Goal: Task Accomplishment & Management: Use online tool/utility

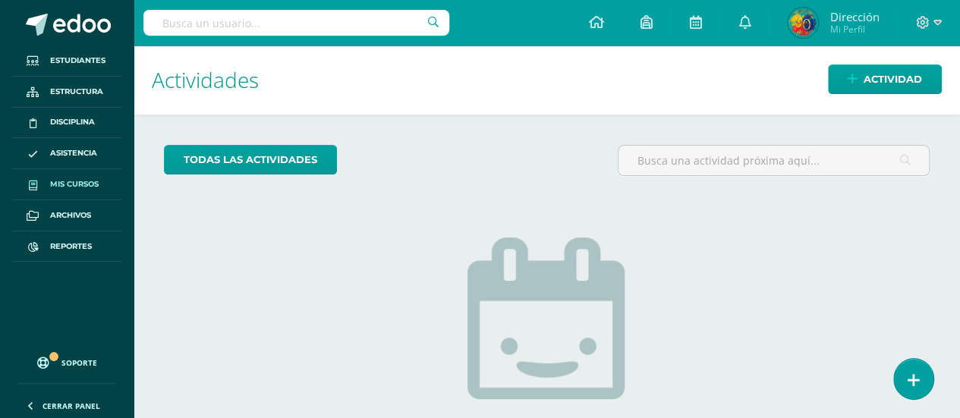
click at [69, 176] on link "Mis cursos" at bounding box center [66, 184] width 109 height 31
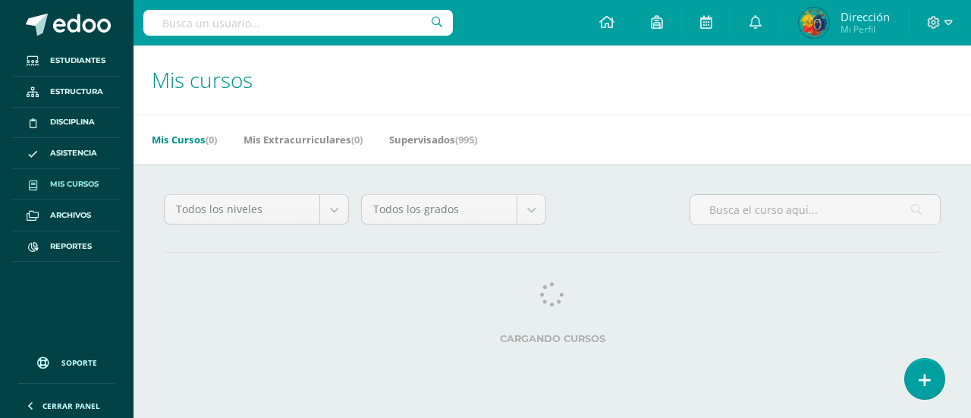
click at [704, 203] on input "text" at bounding box center [815, 210] width 250 height 30
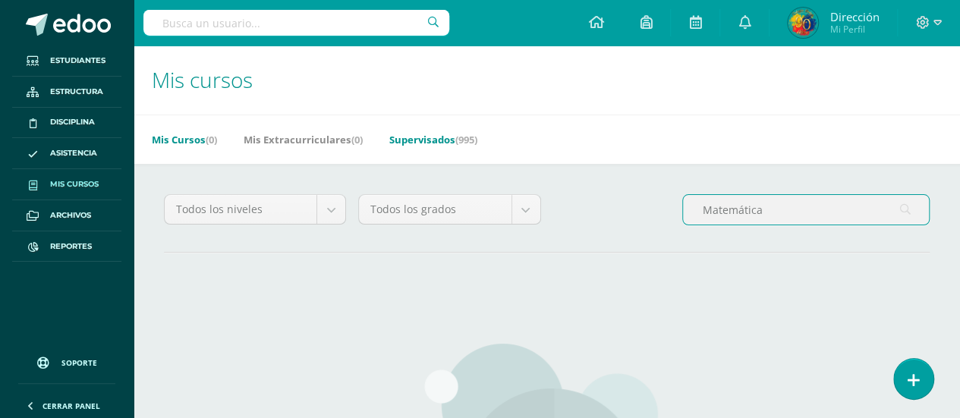
type input "Matemática"
click at [449, 139] on link "Supervisados (995)" at bounding box center [433, 139] width 88 height 24
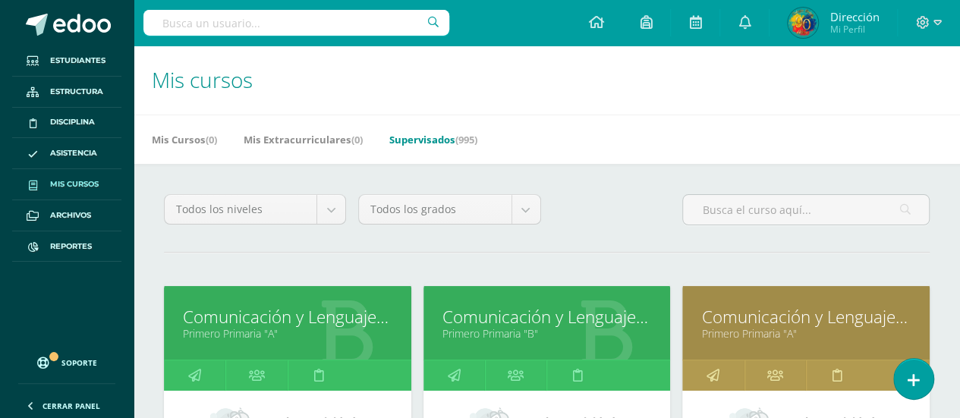
click at [420, 139] on link "Supervisados (995)" at bounding box center [433, 139] width 88 height 24
click at [775, 215] on input "text" at bounding box center [806, 210] width 246 height 30
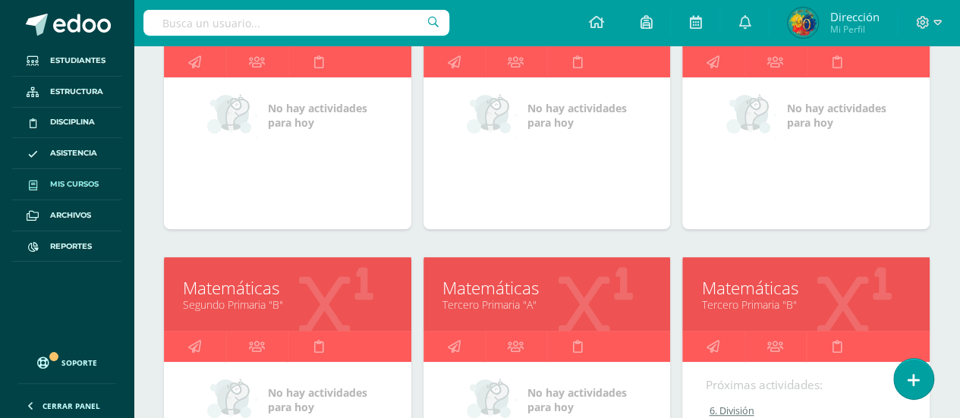
scroll to position [413, 0]
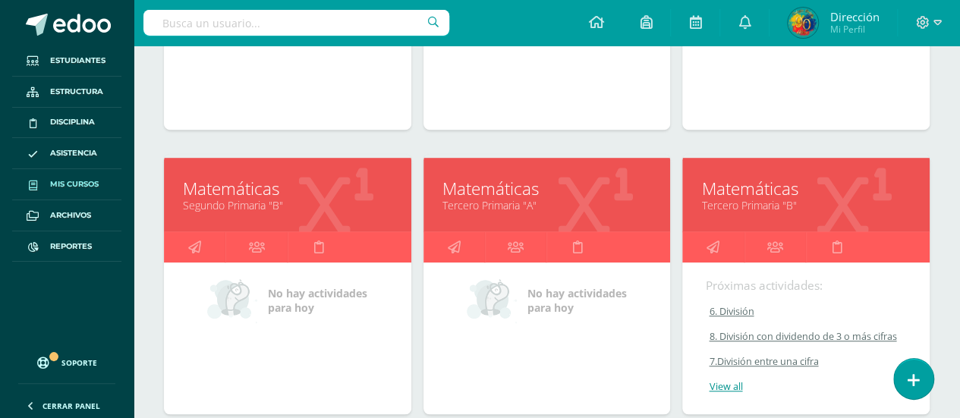
type input "Matemátic"
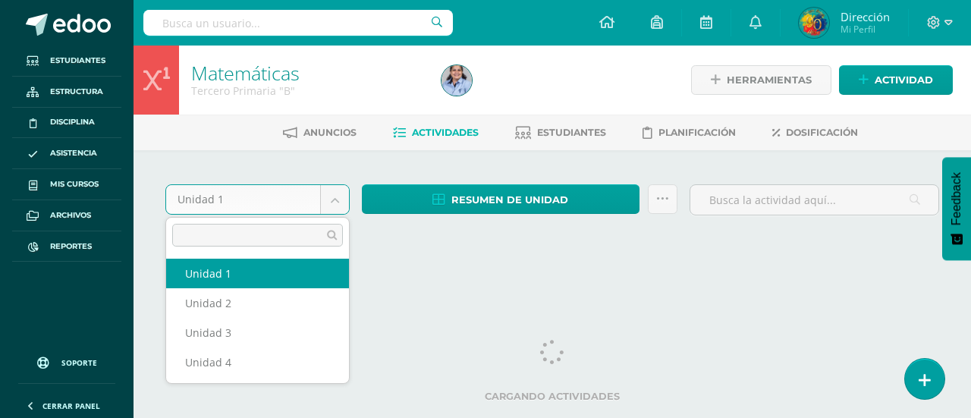
click at [332, 192] on body "Estudiantes Estructura Disciplina Asistencia Mis cursos Archivos Reportes Sopor…" at bounding box center [485, 143] width 971 height 287
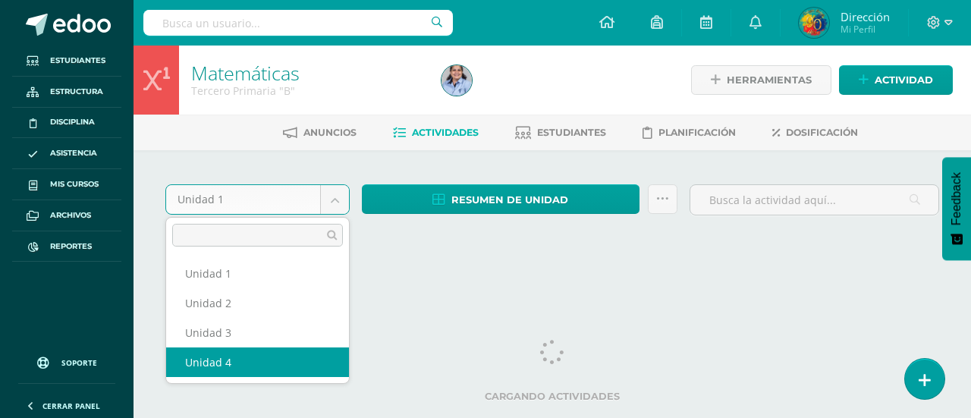
select select "Unidad 4"
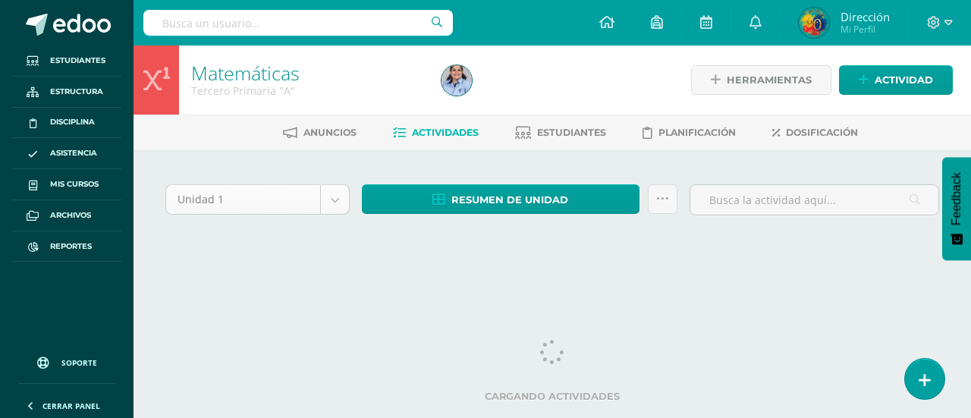
click at [334, 189] on body "Estudiantes Estructura Disciplina Asistencia Mis cursos Archivos Reportes Sopor…" at bounding box center [485, 143] width 971 height 287
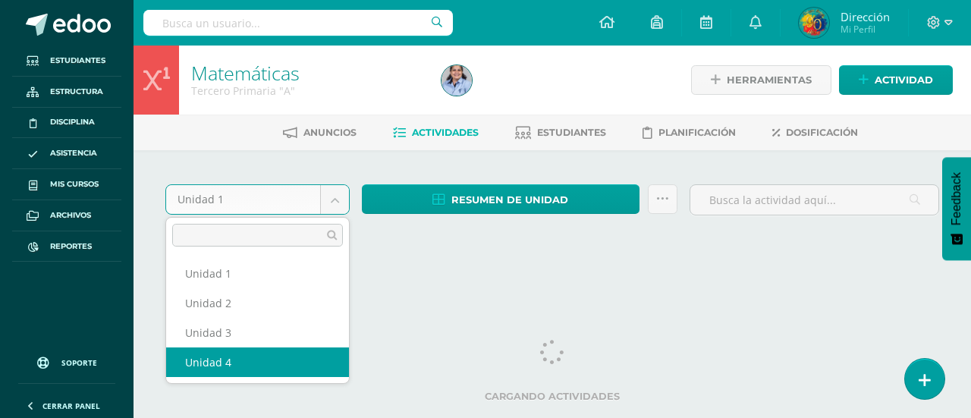
select select "Unidad 4"
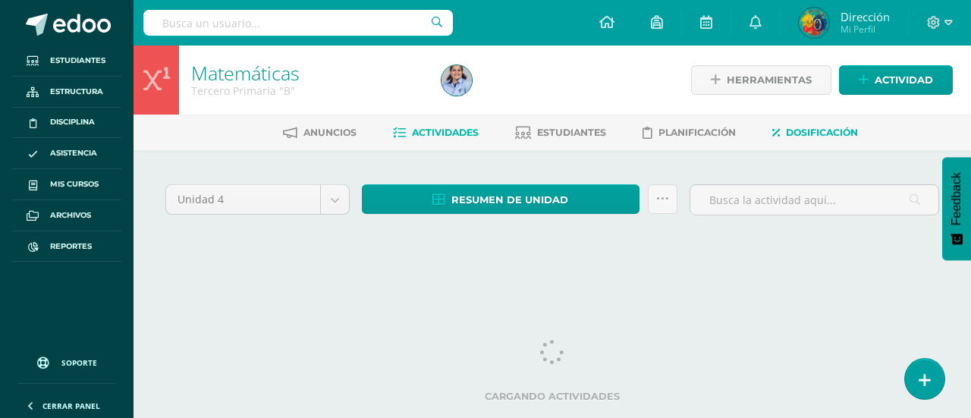
click at [819, 137] on span "Dosificación" at bounding box center [822, 132] width 72 height 11
click at [812, 136] on span "Dosificación" at bounding box center [822, 132] width 72 height 11
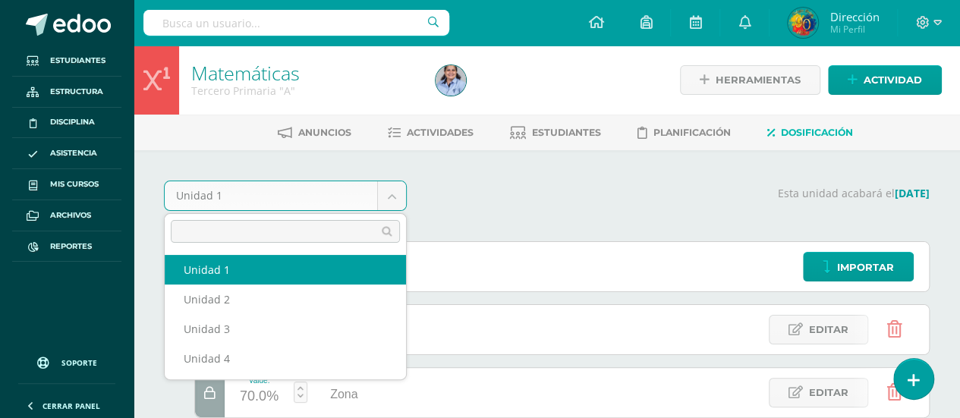
click at [388, 189] on body "Estudiantes Estructura Disciplina Asistencia Mis cursos Archivos Reportes Sopor…" at bounding box center [480, 277] width 960 height 555
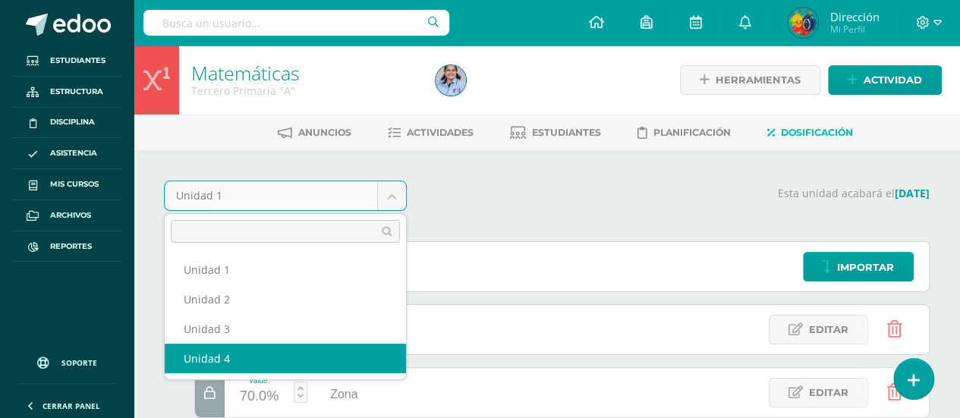
select select "Unidad 4"
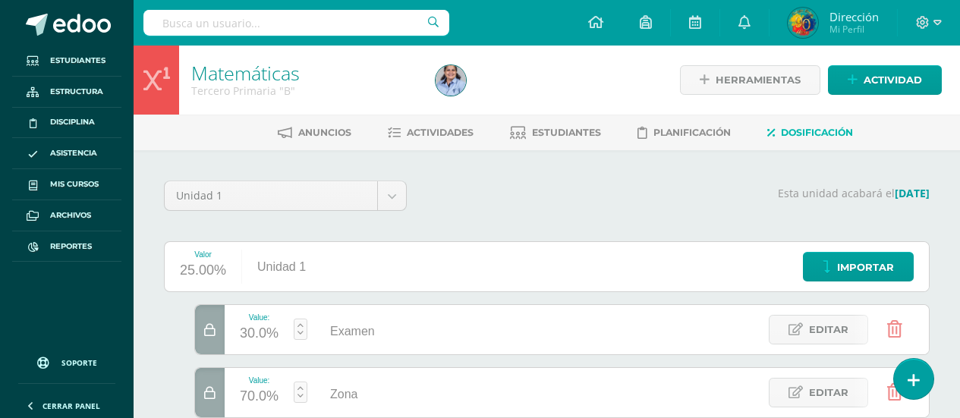
scroll to position [105, 0]
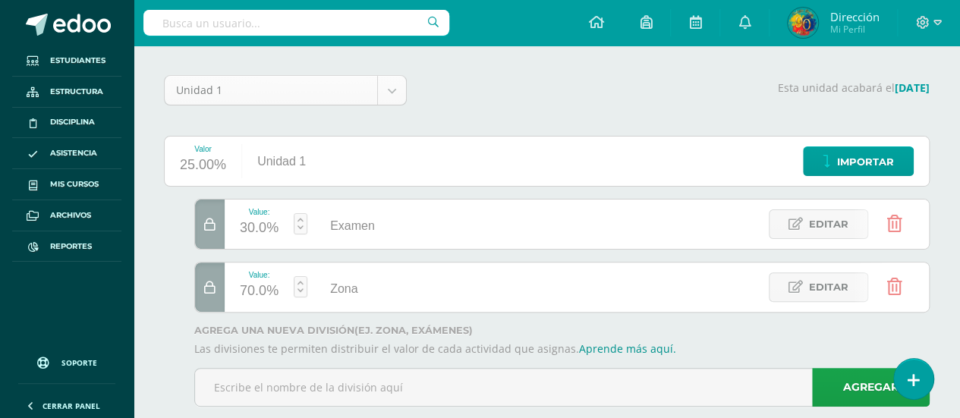
click at [382, 184] on body "Estudiantes Estructura Disciplina Asistencia Mis cursos Archivos Reportes Sopor…" at bounding box center [480, 172] width 960 height 555
select select "Unidad 4"
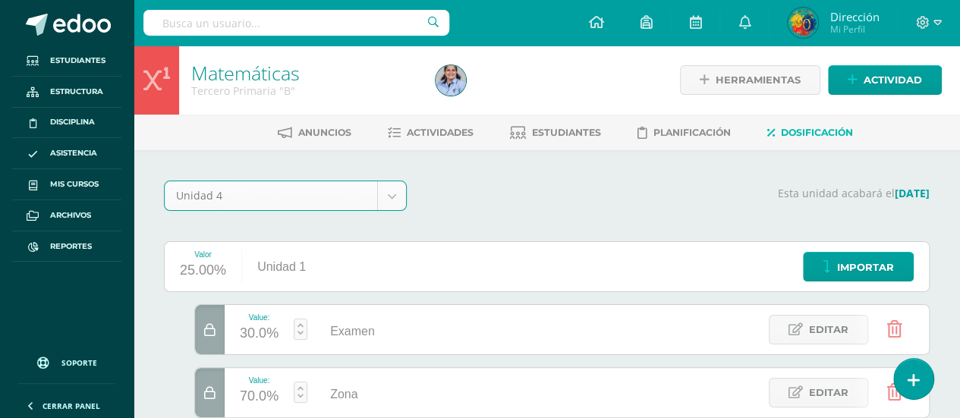
scroll to position [0, 0]
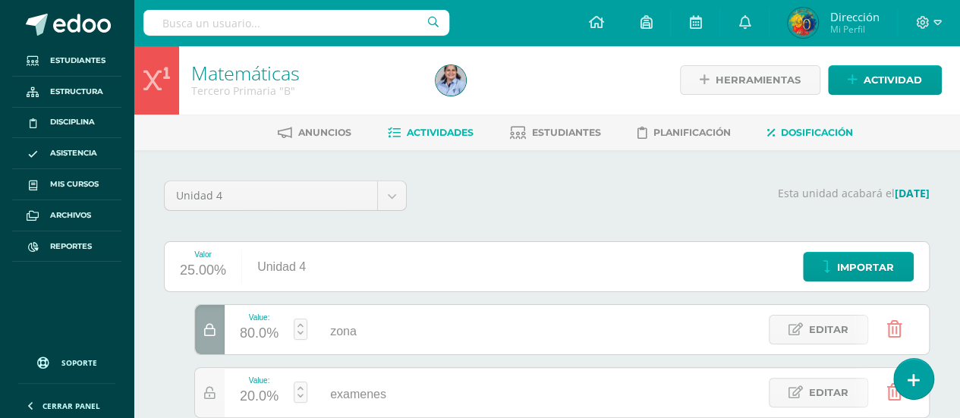
click at [454, 130] on span "Actividades" at bounding box center [440, 132] width 67 height 11
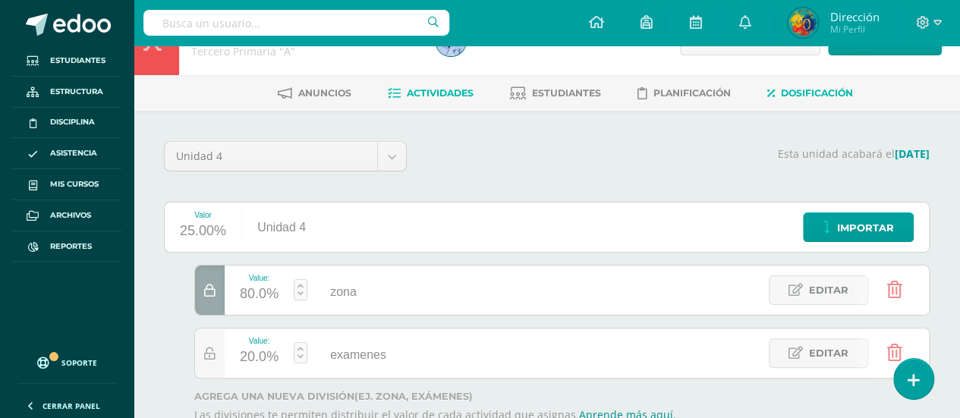
click at [465, 96] on span "Actividades" at bounding box center [440, 92] width 67 height 11
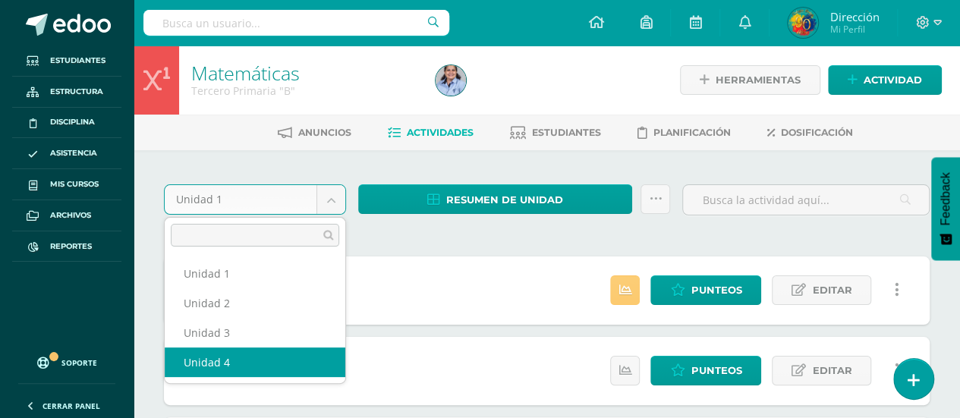
select select "Unidad 4"
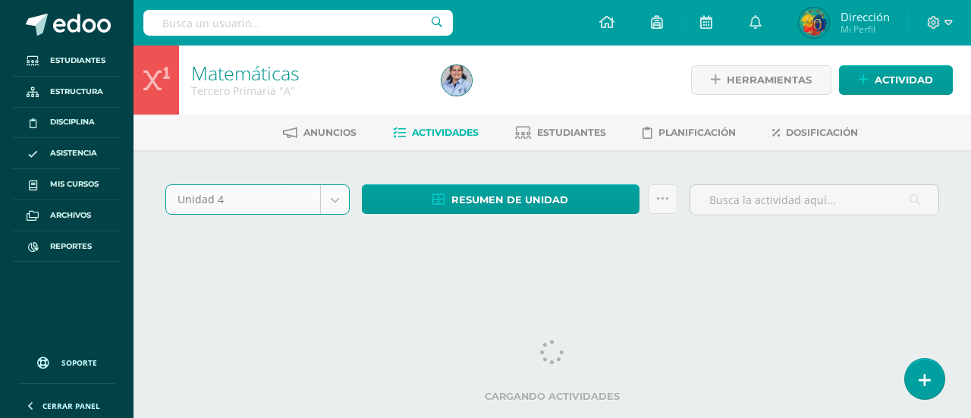
select select "Unidad 4"
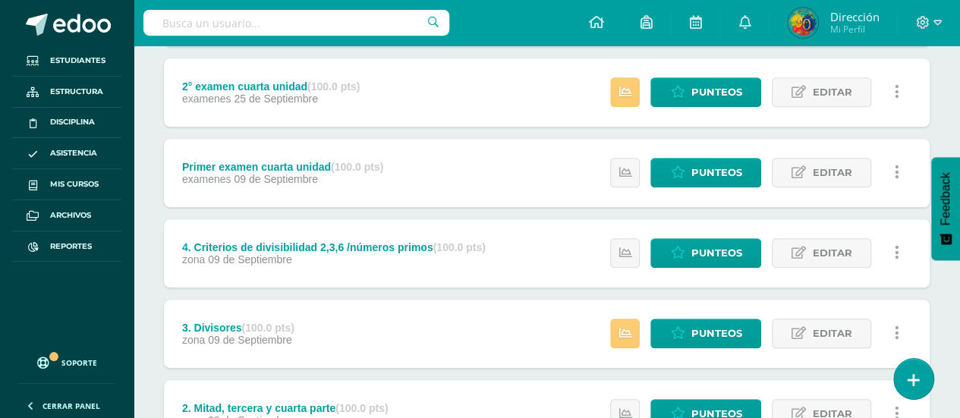
scroll to position [724, 0]
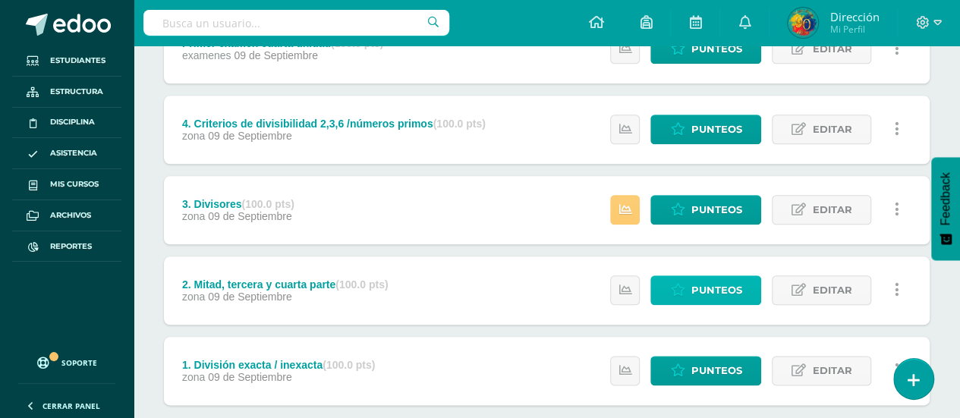
click at [695, 283] on span "Punteos" at bounding box center [715, 290] width 51 height 28
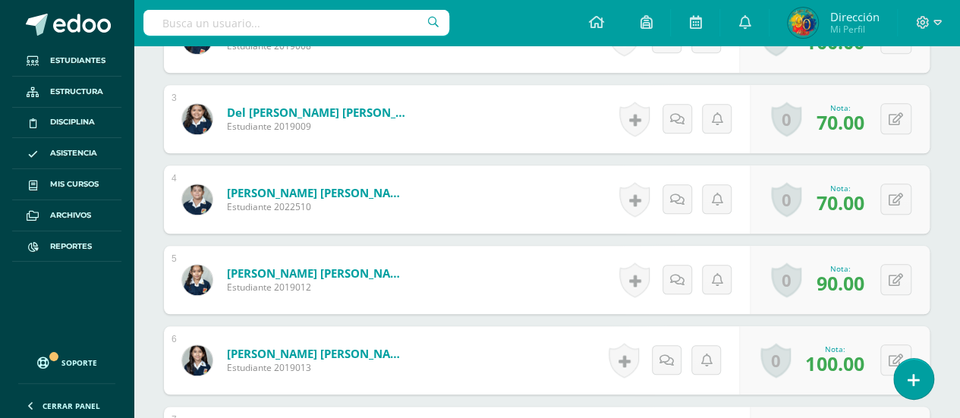
scroll to position [679, 0]
